Goal: Information Seeking & Learning: Learn about a topic

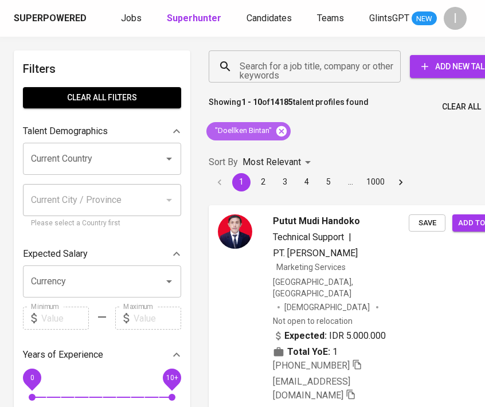
click at [281, 128] on icon at bounding box center [281, 131] width 10 height 10
click at [284, 74] on input "Search for a job title, company or other keywords" at bounding box center [308, 67] width 142 height 22
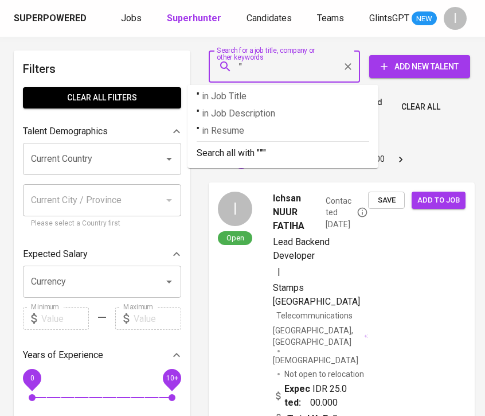
paste input "PT Shimano Batam"
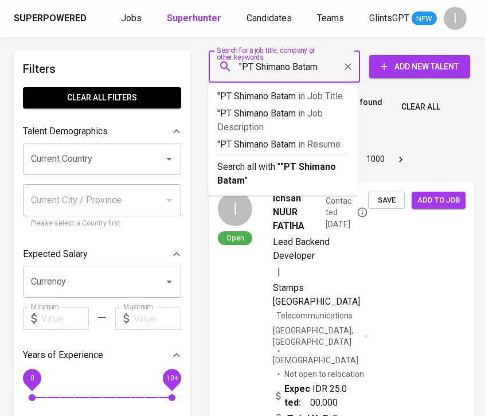
click at [257, 65] on input ""PT Shimano Batam" at bounding box center [287, 67] width 101 height 22
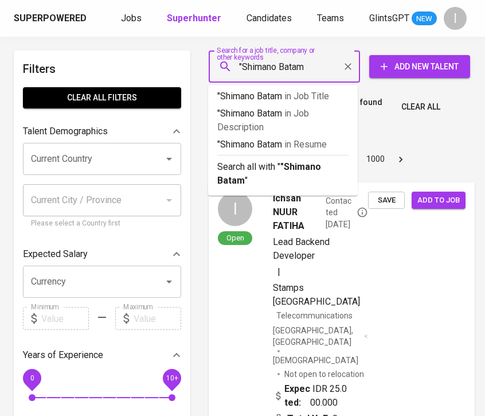
click at [314, 60] on input ""Shimano Batam" at bounding box center [287, 67] width 101 height 22
click at [311, 68] on input ""Shimano Batam" at bounding box center [287, 67] width 101 height 22
type input ""Shimano Batam""
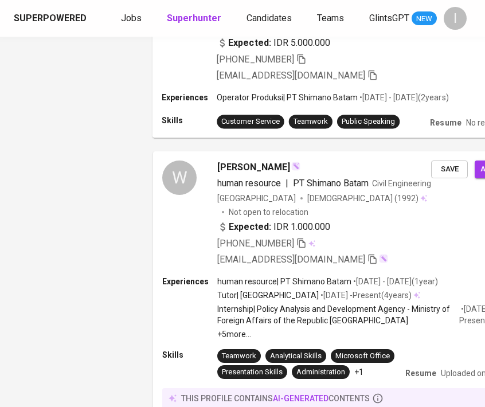
scroll to position [705, 56]
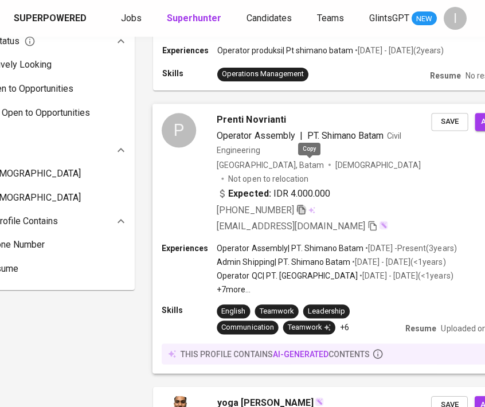
click at [307, 204] on icon "button" at bounding box center [301, 209] width 10 height 10
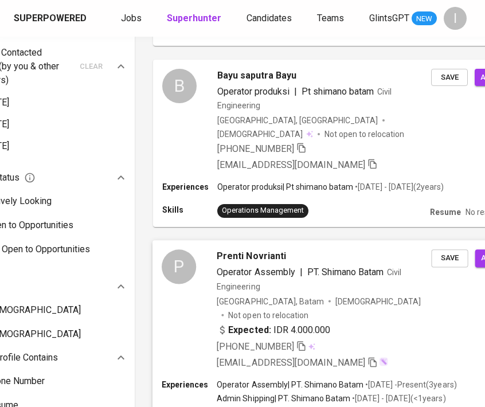
scroll to position [0, 56]
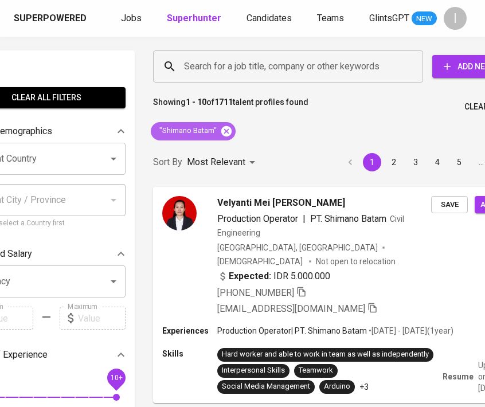
click at [225, 128] on icon at bounding box center [226, 131] width 10 height 10
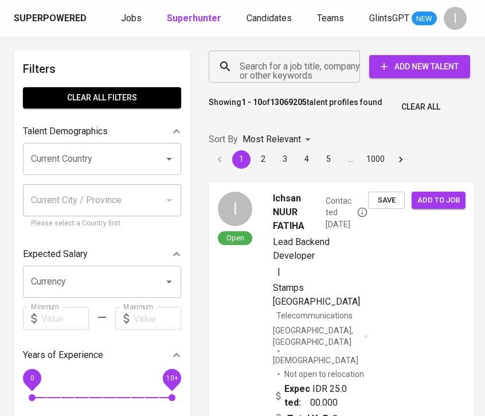
click at [274, 80] on div "Search for a job title, company or other keywords" at bounding box center [284, 66] width 151 height 32
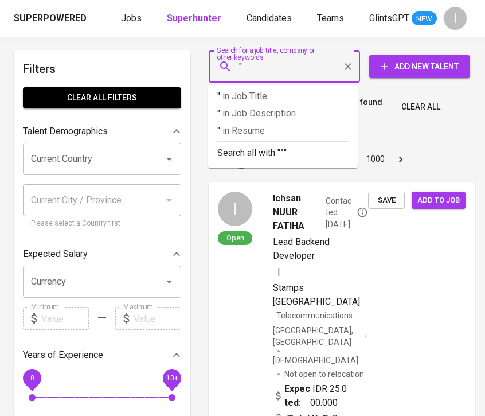
paste input "Pabrik Kertas [GEOGRAPHIC_DATA]"
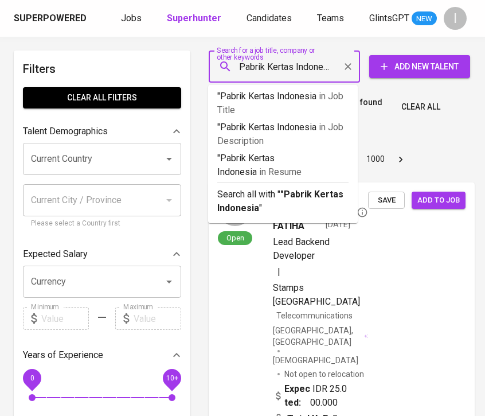
type input ""Pabrik Kertas Indonesia""
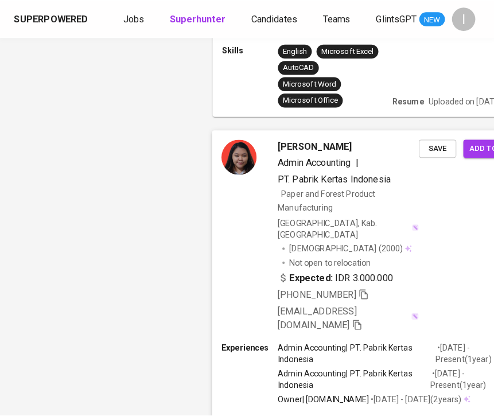
scroll to position [1464, 0]
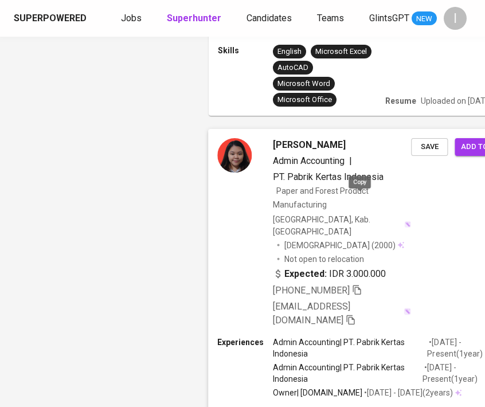
click at [360, 285] on icon "button" at bounding box center [357, 290] width 10 height 10
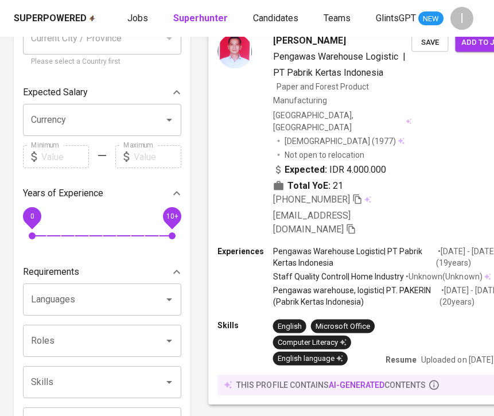
scroll to position [0, 0]
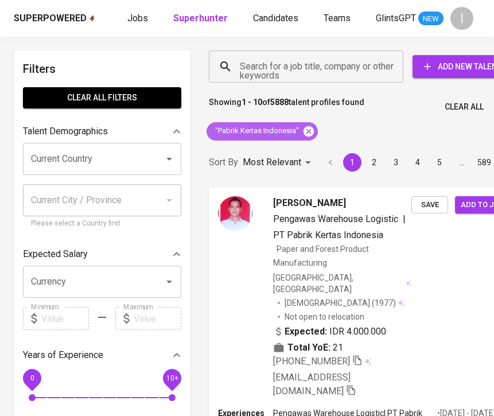
click at [309, 136] on icon at bounding box center [308, 131] width 13 height 13
click at [306, 67] on input "Search for a job title, company or other keywords" at bounding box center [309, 67] width 144 height 22
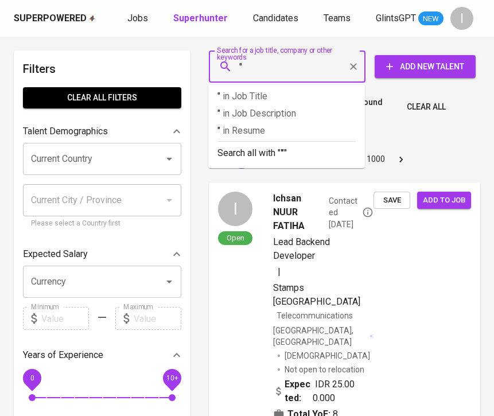
paste input "Sankei Gohsyu"
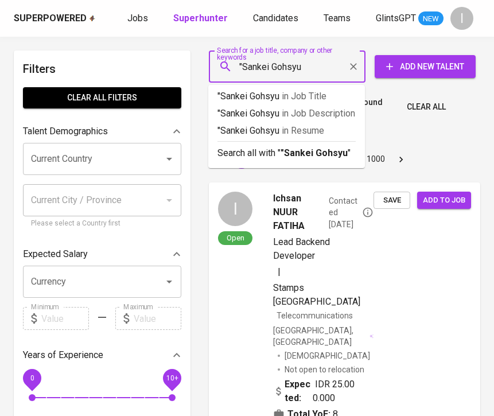
type input ""Sankei Gohsyu""
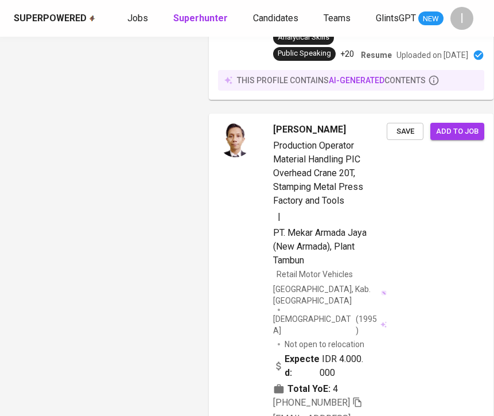
scroll to position [861, 0]
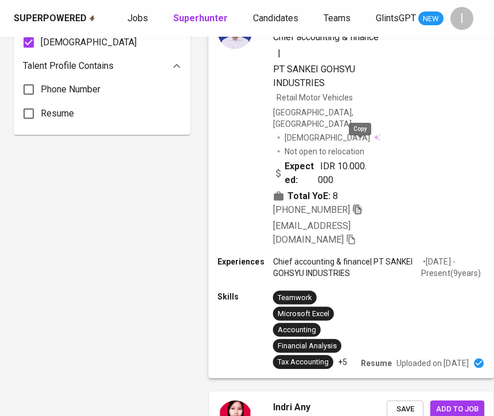
click at [362, 204] on icon "button" at bounding box center [357, 209] width 10 height 10
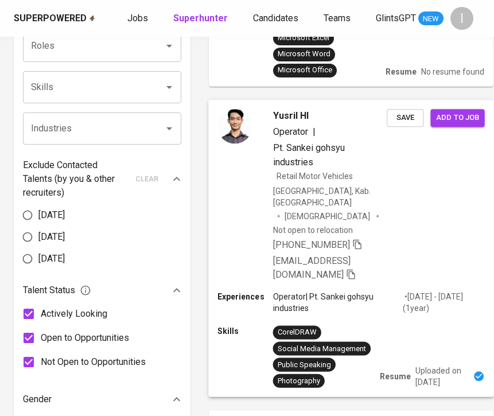
scroll to position [0, 0]
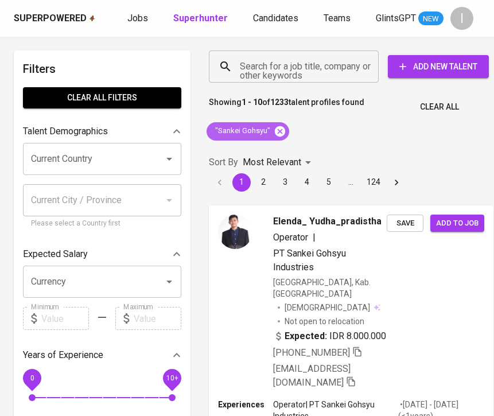
click at [275, 132] on icon at bounding box center [280, 131] width 10 height 10
click at [282, 73] on input "Search for a job title, company or other keywords" at bounding box center [296, 67] width 119 height 22
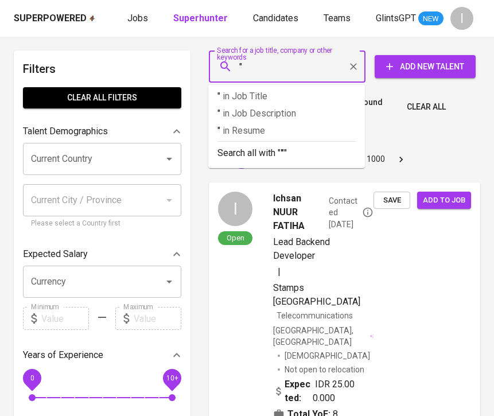
paste input "Central Motor Wheel"
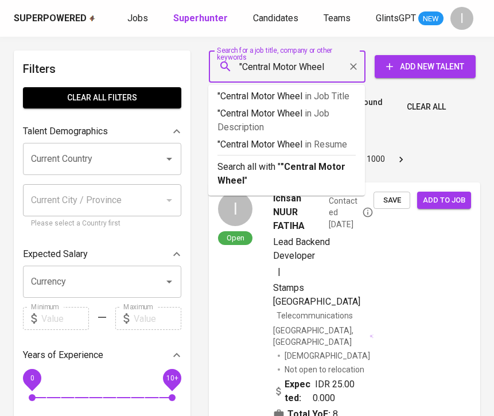
type input ""Central Motor Wheel""
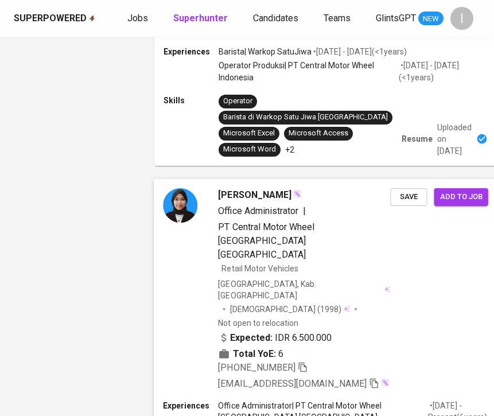
scroll to position [2775, 54]
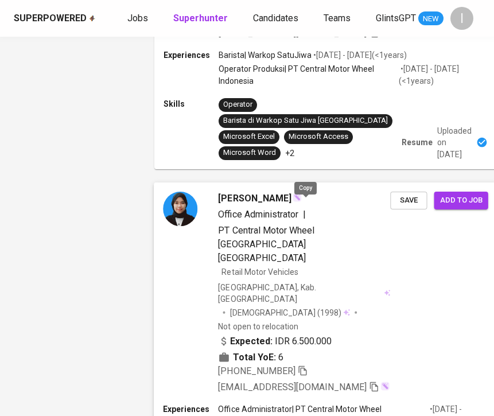
click at [307, 365] on icon "button" at bounding box center [303, 370] width 10 height 10
